Goal: Transaction & Acquisition: Purchase product/service

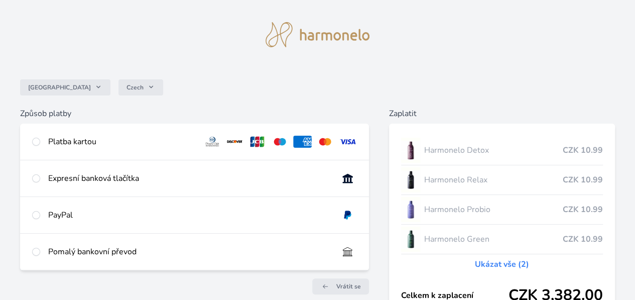
scroll to position [29, 0]
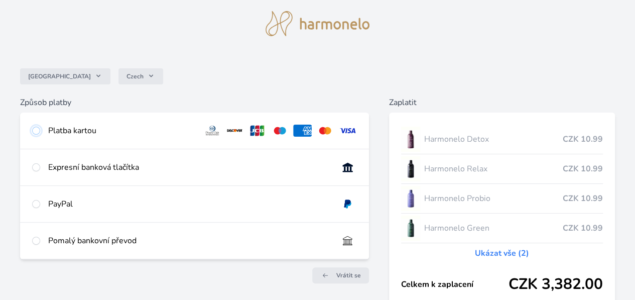
click at [40, 128] on input "radio" at bounding box center [36, 130] width 8 height 8
radio input "true"
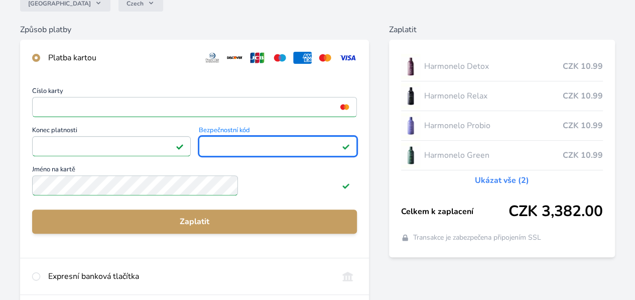
scroll to position [112, 0]
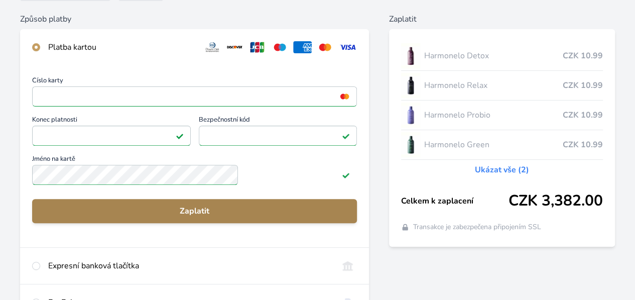
click at [275, 217] on span "Zaplatit" at bounding box center [194, 211] width 309 height 12
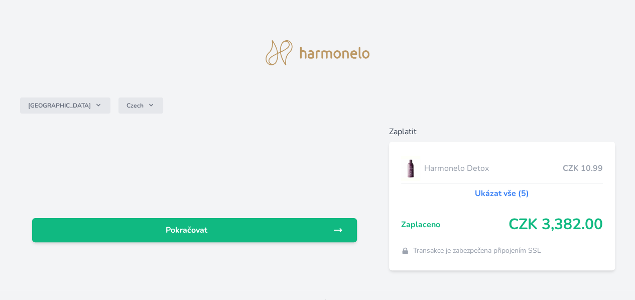
click at [315, 130] on div "Pokračovat" at bounding box center [194, 197] width 349 height 144
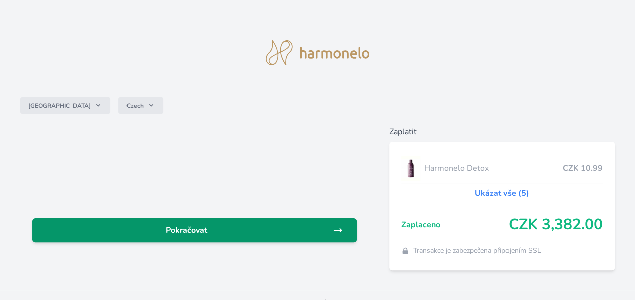
click at [244, 229] on span "Pokračovat" at bounding box center [186, 230] width 292 height 12
